Goal: Task Accomplishment & Management: Manage account settings

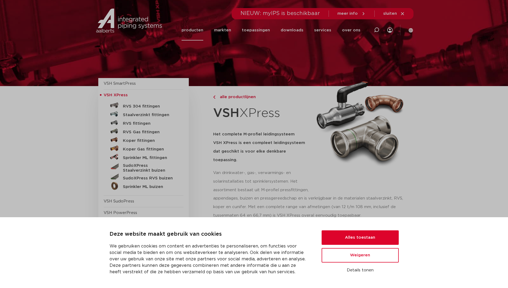
click at [361, 237] on button "Alles toestaan" at bounding box center [360, 237] width 77 height 14
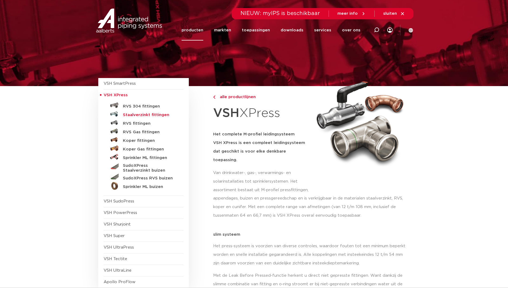
click at [141, 116] on h5 "Staalverzinkt fittingen" at bounding box center [149, 114] width 53 height 5
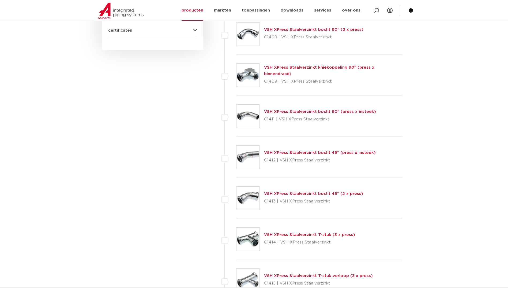
scroll to position [375, 0]
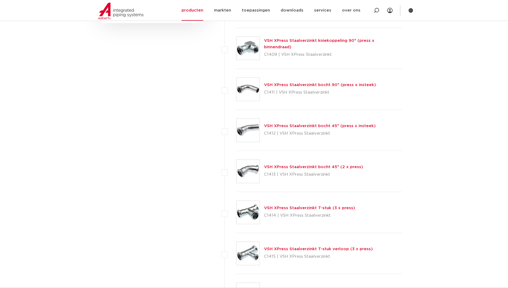
click at [297, 165] on link "VSH XPress Staalverzinkt bocht 45° (2 x press)" at bounding box center [313, 167] width 99 height 4
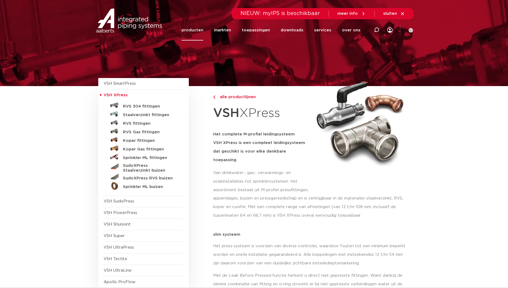
click at [409, 30] on icon at bounding box center [411, 30] width 4 height 4
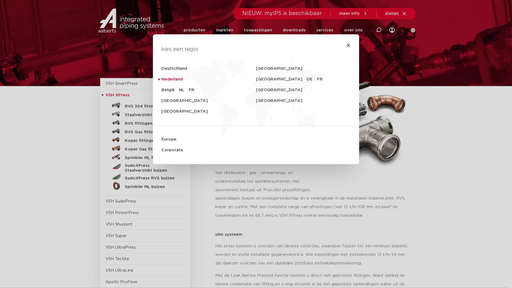
click at [346, 44] on icon "Close" at bounding box center [348, 45] width 4 height 4
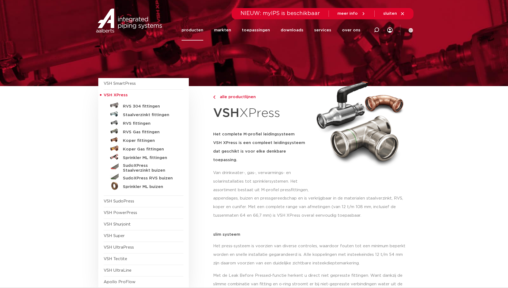
click at [389, 29] on icon at bounding box center [389, 29] width 5 height 5
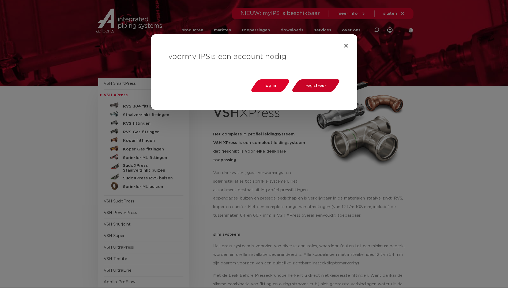
click at [319, 86] on span "registreer" at bounding box center [315, 86] width 21 height 4
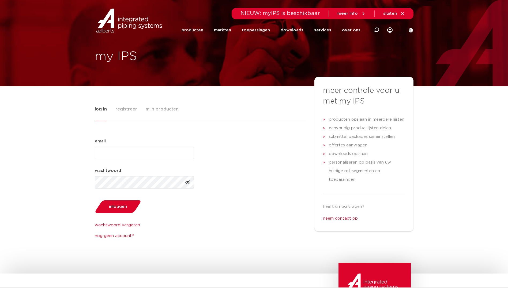
click at [130, 155] on input "email (Vereist)" at bounding box center [144, 152] width 99 height 12
type input "info@rvwinstallatietechniek.nl"
click at [126, 175] on div "wachtwoord (Vereist)" at bounding box center [144, 177] width 99 height 21
click at [130, 107] on span "registreer" at bounding box center [126, 109] width 22 height 11
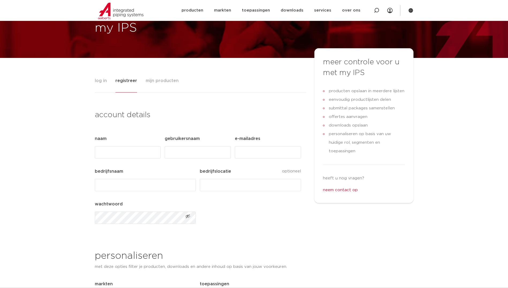
scroll to position [27, 0]
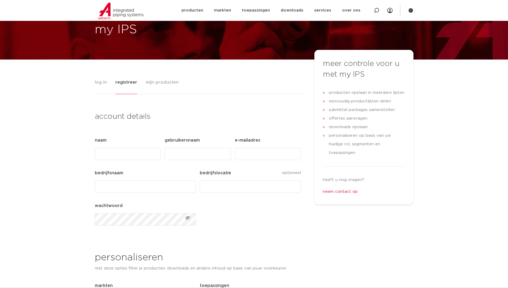
click at [136, 159] on input "Naam (Vereist)" at bounding box center [128, 154] width 66 height 12
type input "Rico"
click at [186, 157] on input "Gebruikersnaam (Vereist)" at bounding box center [198, 154] width 66 height 12
type input "RVW"
click at [253, 154] on input "E-mailadres (Vereist)" at bounding box center [268, 154] width 66 height 12
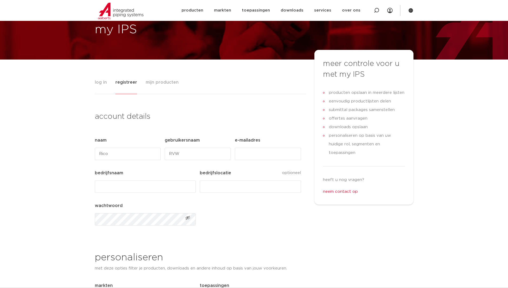
type input "info@rvwinstallatietechniek.nl"
click at [109, 189] on input "bedrijfsnaam (Vereist)" at bounding box center [145, 186] width 101 height 12
type input "RvWInstallatietechniek"
click at [218, 183] on input "bedrijfslocatie" at bounding box center [250, 186] width 101 height 12
type input "Lunteren"
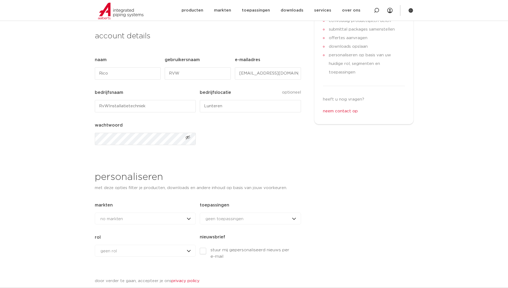
scroll to position [134, 0]
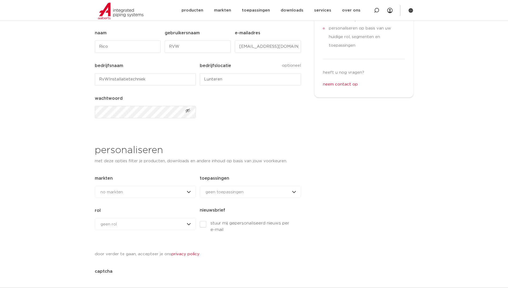
click at [226, 191] on span "geen toepassingen" at bounding box center [224, 192] width 38 height 4
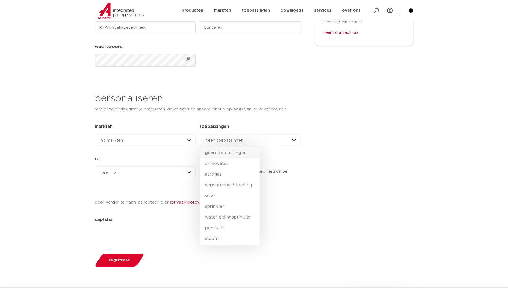
scroll to position [187, 0]
click at [373, 201] on div "meer controle voor u met my IPS producten opslaan in meerdere lijsten eenvoudig…" at bounding box center [363, 80] width 99 height 382
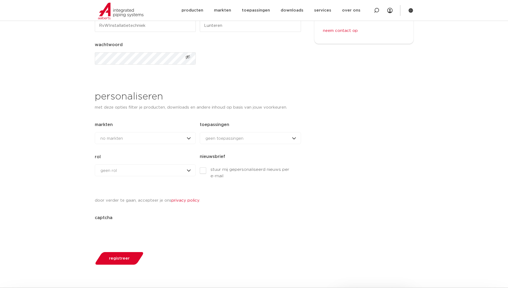
click at [133, 171] on div "geen rol geen rol geen rol installateur ingenieur reseller andere rol" at bounding box center [145, 170] width 101 height 12
click at [115, 203] on li "installateur" at bounding box center [113, 204] width 37 height 11
click at [118, 260] on button "registreer" at bounding box center [119, 258] width 52 height 14
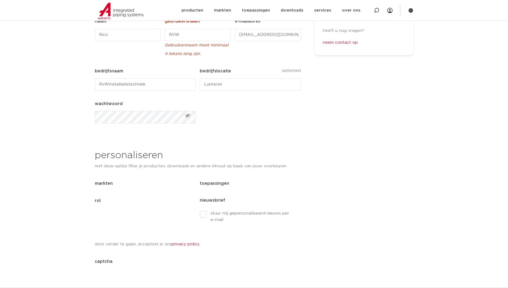
scroll to position [138, 0]
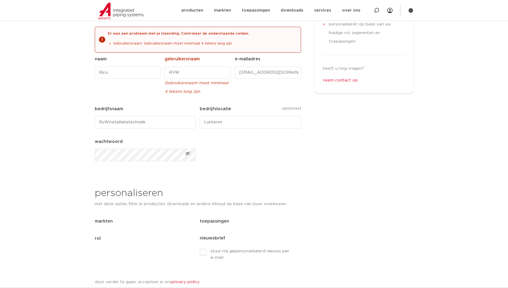
drag, startPoint x: 207, startPoint y: 64, endPoint x: 206, endPoint y: 68, distance: 4.0
click at [207, 64] on div "RVW" at bounding box center [198, 71] width 66 height 16
click at [204, 70] on input "RVW" at bounding box center [198, 72] width 66 height 12
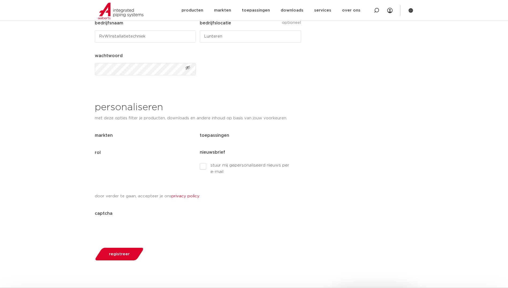
scroll to position [272, 0]
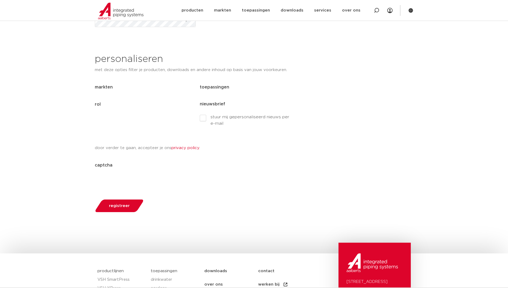
type input "RVWinstallatietechniek"
click at [120, 215] on div "registreer" at bounding box center [198, 205] width 206 height 27
click at [118, 198] on div "registreer" at bounding box center [198, 205] width 206 height 27
click at [122, 204] on span "registreer" at bounding box center [119, 205] width 21 height 4
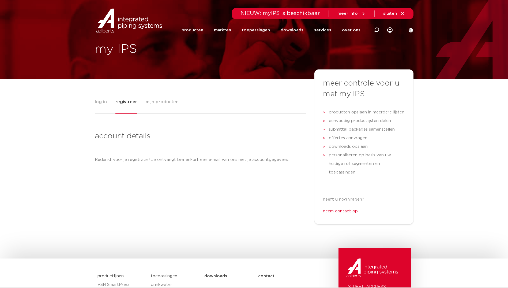
scroll to position [0, 0]
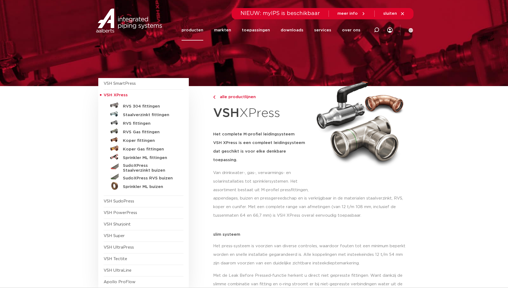
click at [390, 31] on icon at bounding box center [389, 29] width 5 height 5
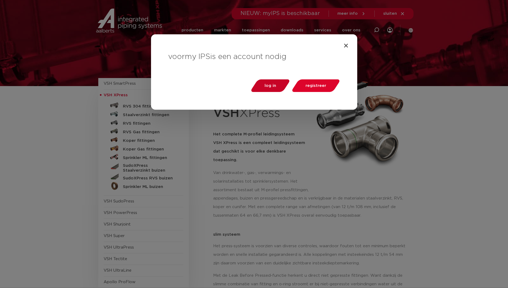
click at [278, 85] on link "log in" at bounding box center [270, 85] width 41 height 13
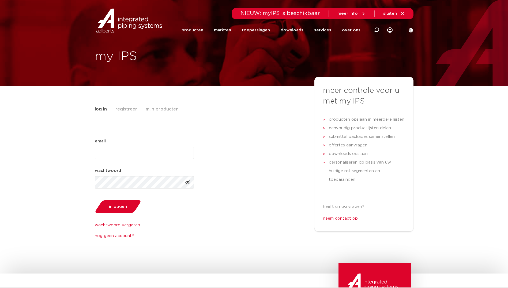
click at [101, 157] on input "email (Vereist)" at bounding box center [144, 152] width 99 height 12
type input "[EMAIL_ADDRESS][DOMAIN_NAME]"
click at [119, 203] on button "inloggen" at bounding box center [118, 206] width 50 height 14
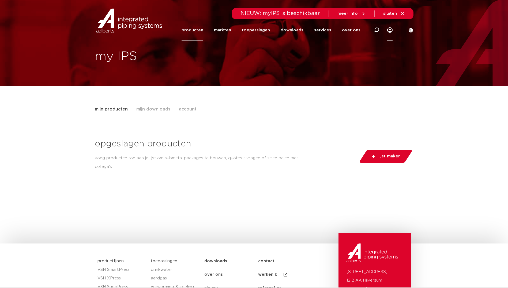
click at [201, 32] on link "producten" at bounding box center [193, 30] width 22 height 21
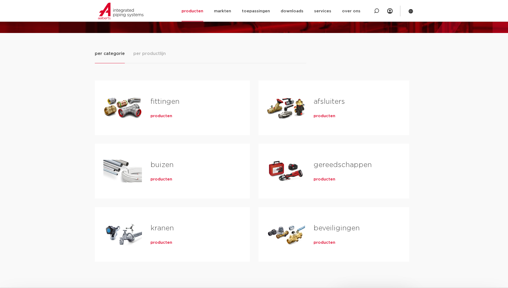
scroll to position [54, 0]
click at [169, 104] on link "fittingen" at bounding box center [164, 101] width 29 height 7
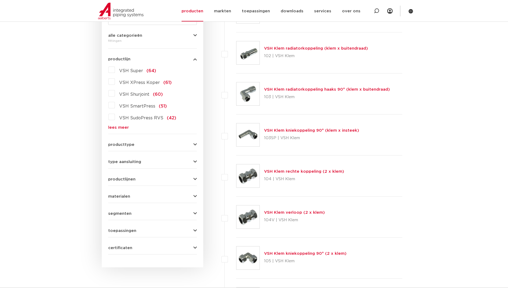
scroll to position [134, 0]
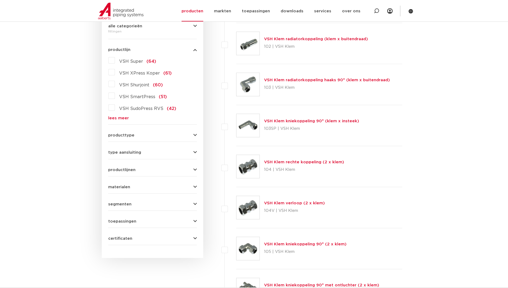
click at [127, 118] on link "lees meer" at bounding box center [152, 118] width 89 height 4
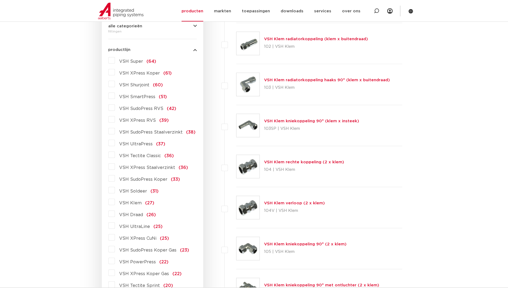
click at [129, 168] on span "VSH XPress Staalverzinkt" at bounding box center [147, 167] width 56 height 4
click at [0, 0] on input "VSH XPress Staalverzinkt (36)" at bounding box center [0, 0] width 0 height 0
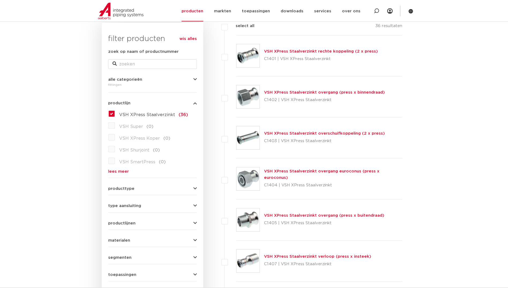
scroll to position [80, 0]
click at [277, 53] on link "VSH XPress Staalverzinkt rechte koppeling (2 x press)" at bounding box center [321, 52] width 114 height 4
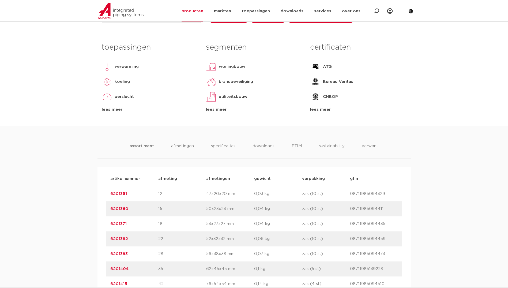
scroll to position [241, 0]
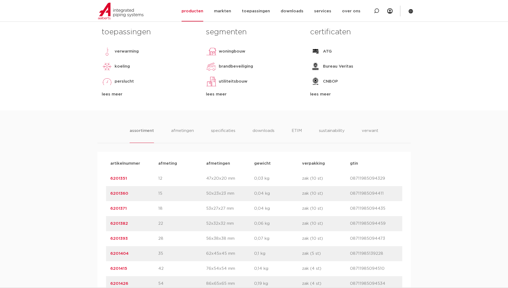
click at [116, 194] on link "6201360" at bounding box center [119, 193] width 18 height 4
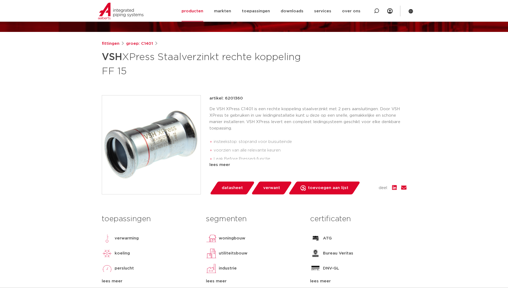
scroll to position [80, 0]
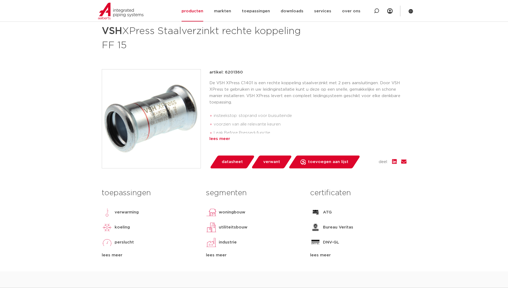
click at [221, 138] on div "lees meer" at bounding box center [307, 138] width 197 height 6
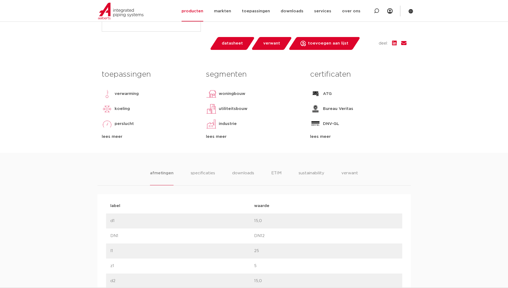
scroll to position [216, 0]
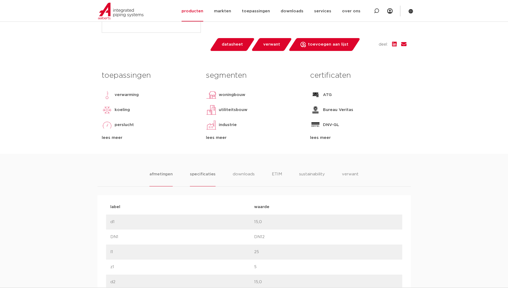
click at [199, 176] on li "specificaties" at bounding box center [203, 178] width 26 height 15
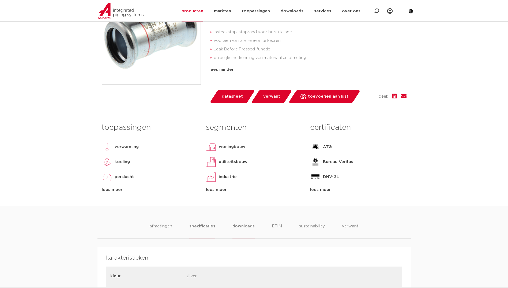
scroll to position [109, 0]
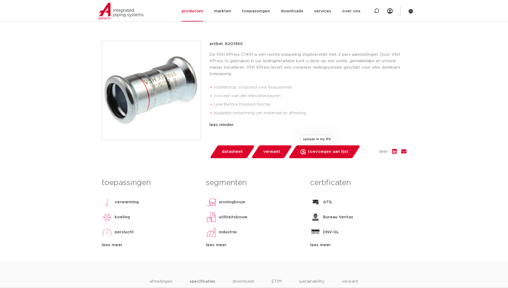
click at [322, 150] on span "toevoegen aan lijst" at bounding box center [328, 151] width 40 height 9
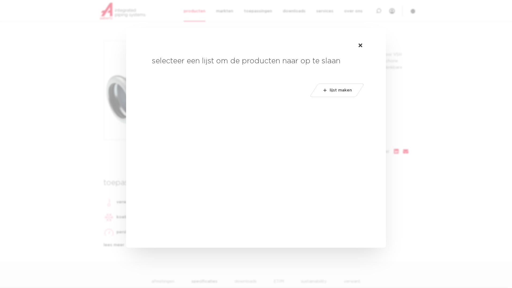
click at [339, 91] on span "lijst maken" at bounding box center [341, 90] width 22 height 9
click at [364, 47] on div "selecteer een lijst om de producten naar op te slaan lijstnaam maken lijst maken" at bounding box center [255, 84] width 225 height 97
click at [362, 46] on icon at bounding box center [360, 45] width 4 height 5
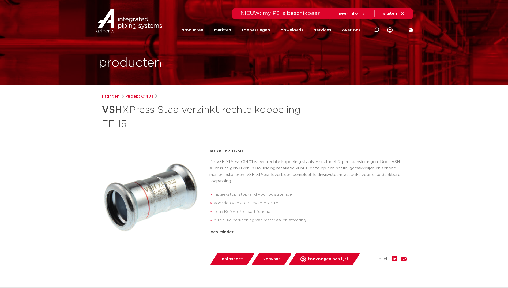
scroll to position [0, 0]
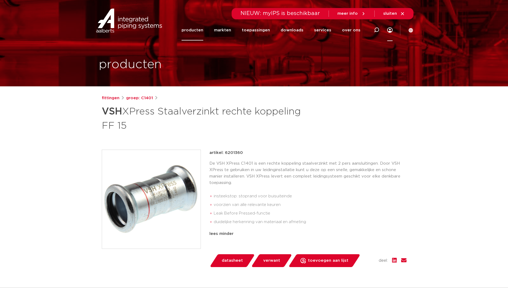
click at [389, 30] on link "Menu" at bounding box center [389, 30] width 5 height 22
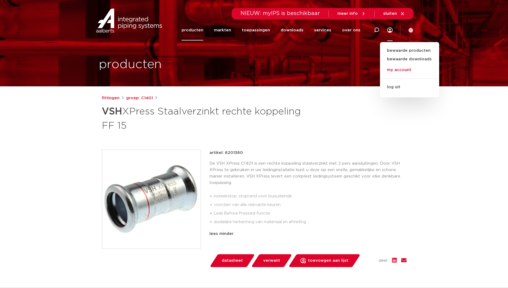
click at [402, 70] on link "my account" at bounding box center [409, 70] width 59 height 11
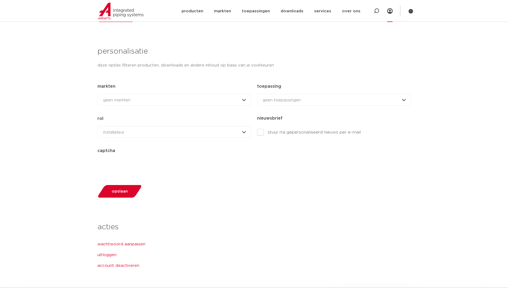
scroll to position [321, 0]
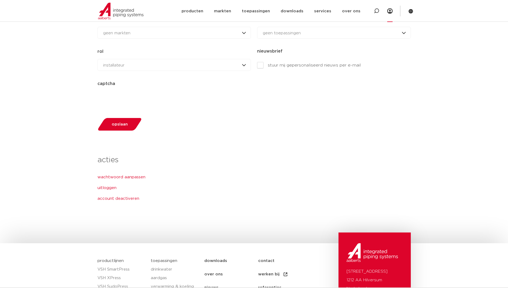
click at [124, 202] on link "account deactiveren" at bounding box center [118, 200] width 42 height 11
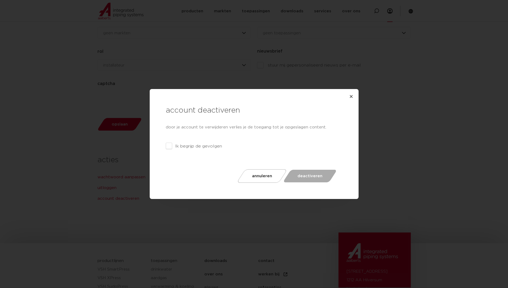
drag, startPoint x: 168, startPoint y: 145, endPoint x: 177, endPoint y: 146, distance: 9.1
click at [177, 146] on label "Ik begrijp de gevolgen" at bounding box center [194, 146] width 56 height 6
click at [175, 146] on label "Ik begrijp de gevolgen" at bounding box center [194, 146] width 56 height 6
click at [330, 146] on input "Ik begrijp de gevolgen" at bounding box center [331, 144] width 3 height 3
click at [173, 146] on label "Ik begrijp de gevolgen" at bounding box center [194, 146] width 56 height 6
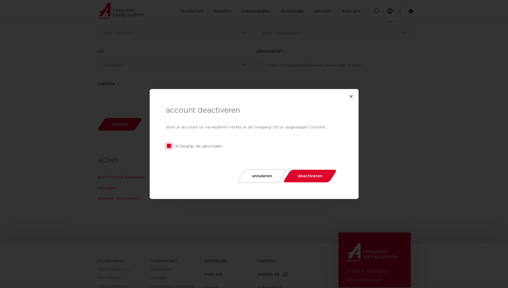
click at [330, 146] on input "Ik begrijp de gevolgen" at bounding box center [331, 144] width 3 height 3
click at [170, 146] on label "Ik begrijp de gevolgen" at bounding box center [194, 146] width 56 height 6
click at [330, 146] on input "Ik begrijp de gevolgen" at bounding box center [331, 144] width 3 height 3
checkbox input "true"
click at [300, 174] on span "deactiveren" at bounding box center [309, 176] width 25 height 4
